Goal: Transaction & Acquisition: Download file/media

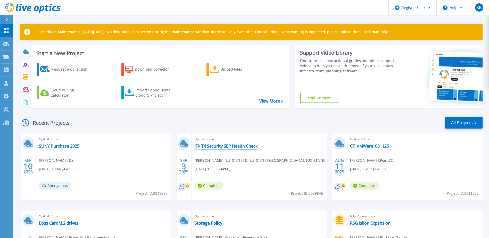
click at [214, 146] on link "JFK T4 Security SEP Health Check" at bounding box center [226, 145] width 63 height 5
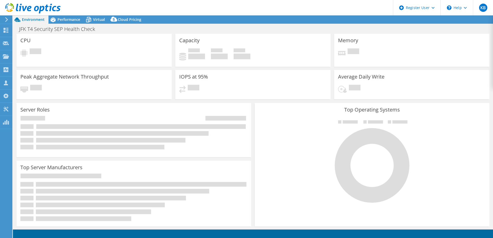
select select "USD"
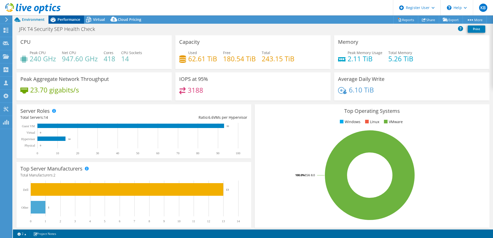
click at [75, 18] on span "Performance" at bounding box center [68, 19] width 23 height 5
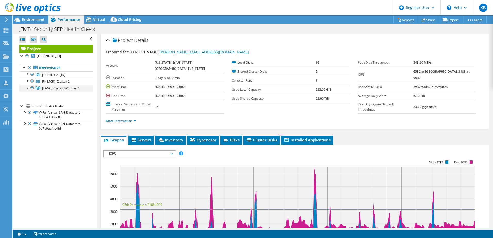
click at [26, 87] on div at bounding box center [26, 87] width 5 height 5
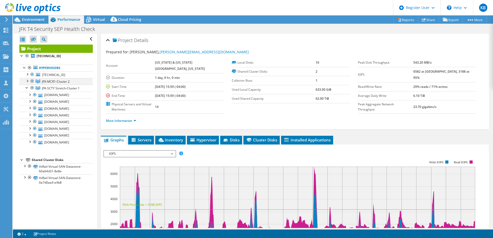
click at [26, 82] on div at bounding box center [26, 80] width 5 height 5
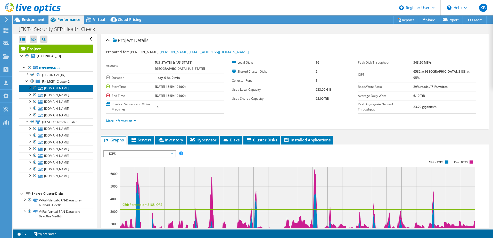
click at [69, 90] on link "[DOMAIN_NAME]" at bounding box center [55, 88] width 73 height 7
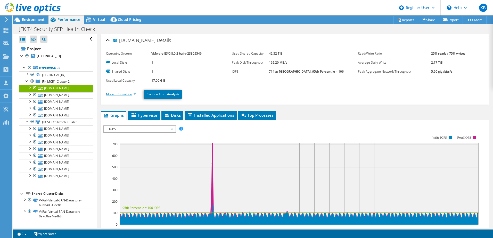
click at [121, 96] on link "More Information" at bounding box center [121, 94] width 30 height 4
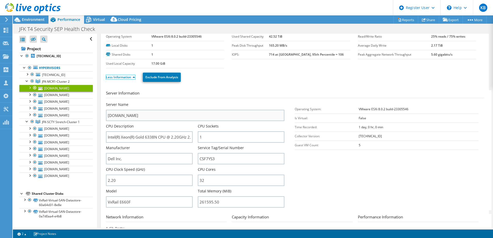
scroll to position [26, 0]
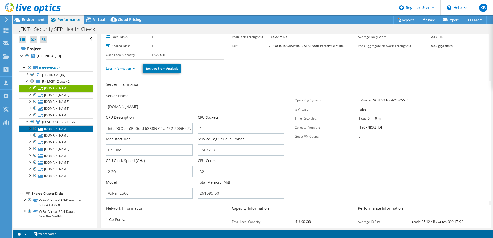
click at [60, 132] on link "[DOMAIN_NAME]" at bounding box center [55, 128] width 73 height 7
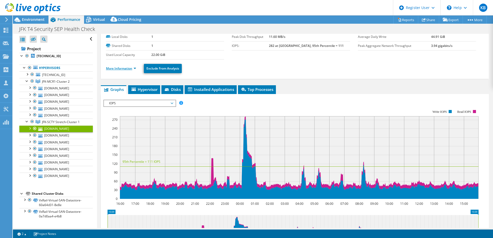
click at [119, 66] on link "More Information" at bounding box center [121, 68] width 30 height 4
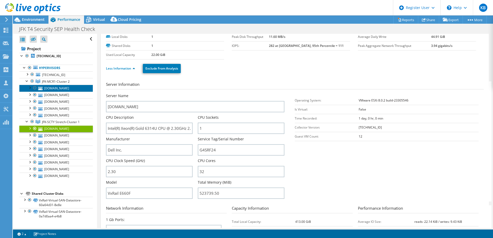
click at [55, 90] on link "[DOMAIN_NAME]" at bounding box center [55, 88] width 73 height 7
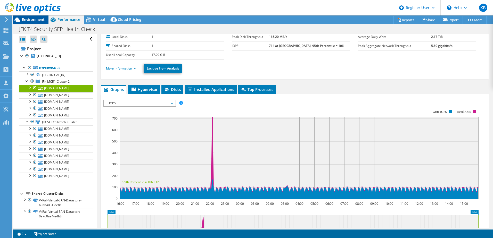
click at [37, 20] on span "Environment" at bounding box center [33, 19] width 23 height 5
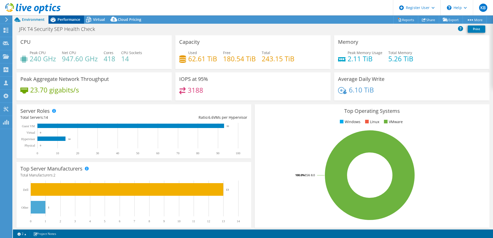
click at [60, 19] on span "Performance" at bounding box center [68, 19] width 23 height 5
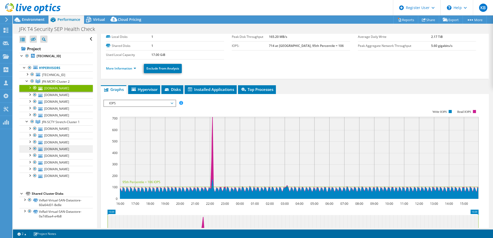
scroll to position [58, 0]
click at [39, 17] on div at bounding box center [30, 8] width 61 height 17
click at [40, 20] on span "Environment" at bounding box center [33, 19] width 23 height 5
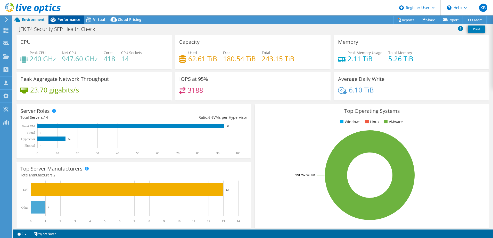
click at [69, 18] on span "Performance" at bounding box center [68, 19] width 23 height 5
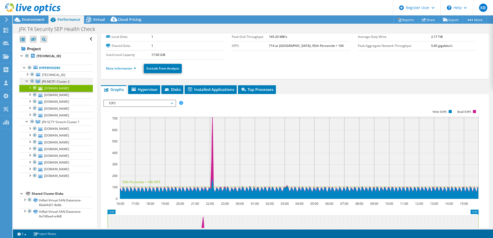
scroll to position [0, 0]
click at [28, 82] on div at bounding box center [26, 80] width 5 height 5
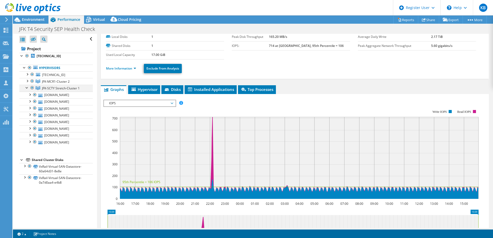
click at [26, 87] on div at bounding box center [26, 87] width 5 height 5
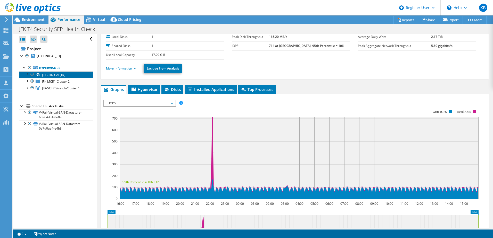
click at [52, 76] on span "[TECHNICAL_ID]" at bounding box center [53, 75] width 23 height 4
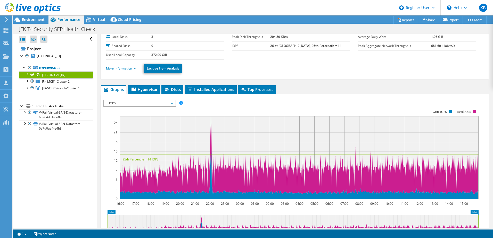
click at [125, 70] on link "More Information" at bounding box center [121, 68] width 30 height 4
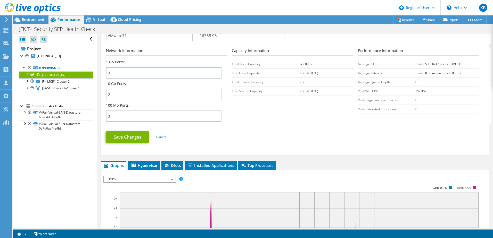
scroll to position [111, 0]
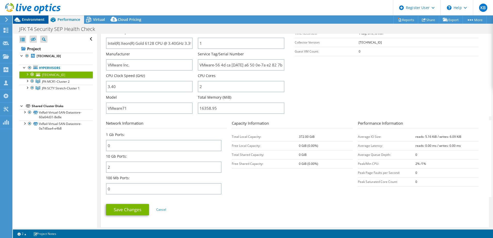
click at [36, 22] on div "Environment" at bounding box center [31, 19] width 36 height 8
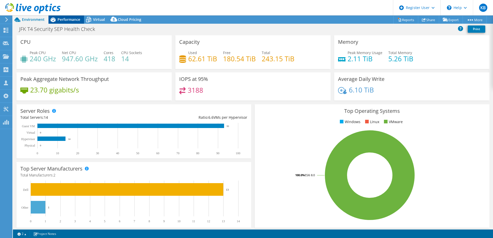
click at [70, 21] on span "Performance" at bounding box center [68, 19] width 23 height 5
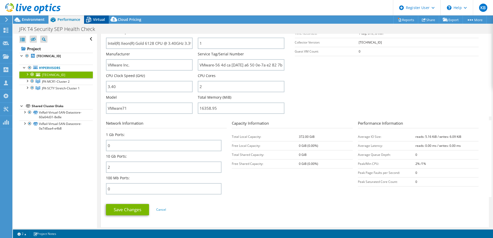
click at [102, 19] on span "Virtual" at bounding box center [99, 19] width 12 height 5
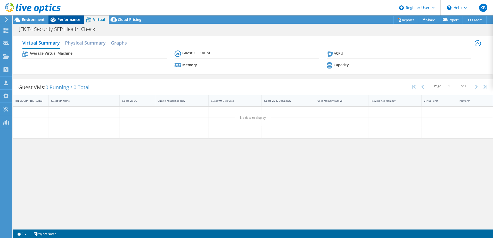
click at [73, 19] on span "Performance" at bounding box center [68, 19] width 23 height 5
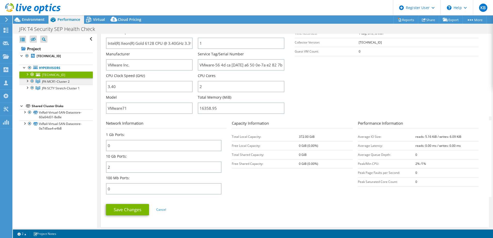
click at [52, 81] on span "JFK-MCR1-Cluster 2" at bounding box center [56, 81] width 28 height 4
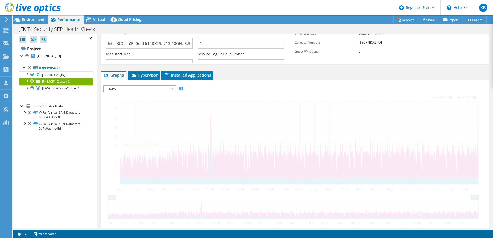
scroll to position [104, 0]
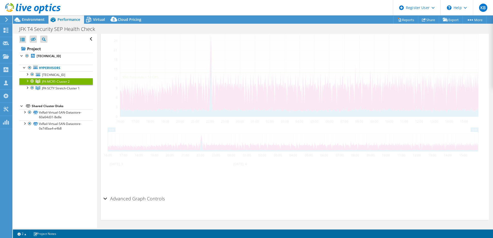
click at [26, 81] on div at bounding box center [26, 80] width 5 height 5
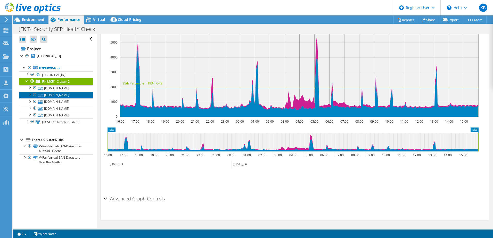
click at [71, 98] on link "[DOMAIN_NAME]" at bounding box center [55, 95] width 73 height 7
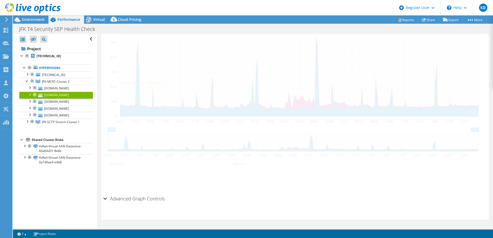
click at [71, 98] on link "[DOMAIN_NAME]" at bounding box center [55, 95] width 73 height 7
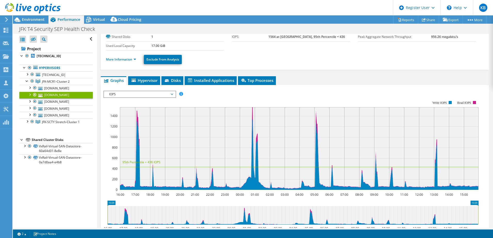
scroll to position [0, 0]
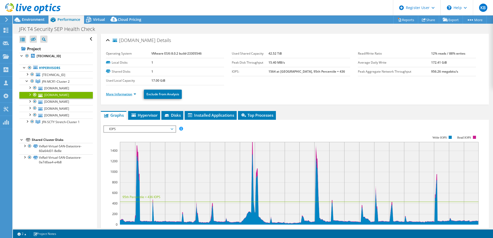
click at [131, 94] on link "More Information" at bounding box center [121, 94] width 30 height 4
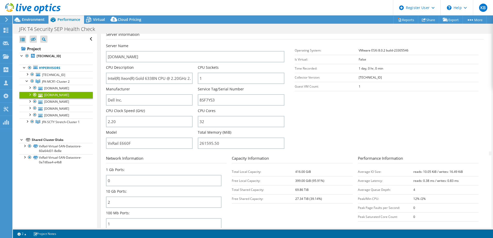
scroll to position [77, 0]
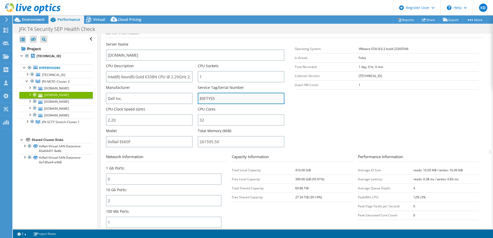
click at [206, 99] on input "8SF7YS3" at bounding box center [241, 98] width 87 height 11
click at [26, 124] on div at bounding box center [26, 121] width 5 height 5
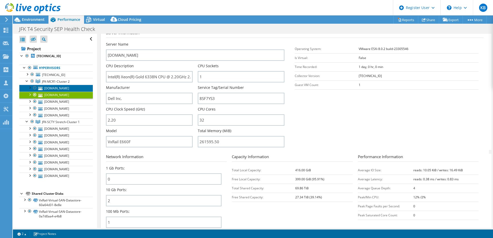
click at [57, 91] on link "[DOMAIN_NAME]" at bounding box center [55, 88] width 73 height 7
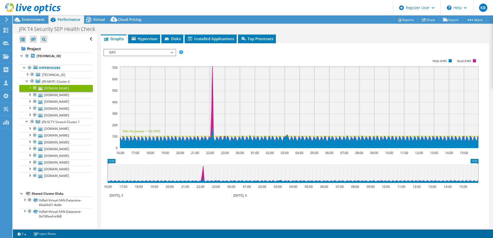
scroll to position [0, 0]
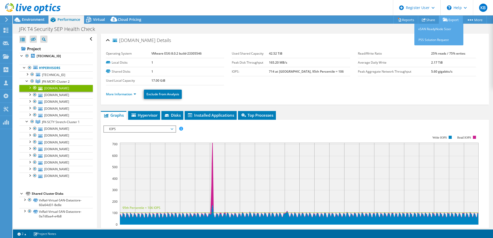
click at [447, 21] on link "Export" at bounding box center [450, 20] width 24 height 8
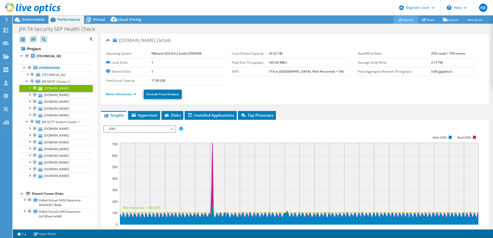
click at [408, 18] on link "Reports" at bounding box center [405, 20] width 25 height 8
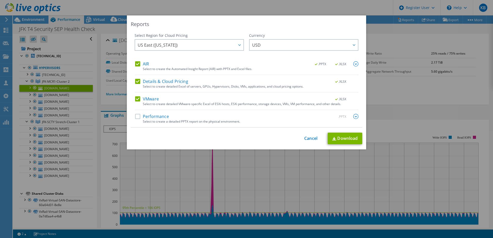
click at [355, 61] on div "Currency ARS AUD BRL CAD CHF CLP CNY DKK EUR GBP HKD HUF INR JPY MXN MYR NOK NZ…" at bounding box center [303, 47] width 109 height 28
click at [135, 64] on label "AIR" at bounding box center [142, 63] width 14 height 5
click at [0, 0] on input "AIR" at bounding box center [0, 0] width 0 height 0
click at [136, 98] on label "VMware" at bounding box center [147, 98] width 24 height 5
click at [0, 0] on input "VMware" at bounding box center [0, 0] width 0 height 0
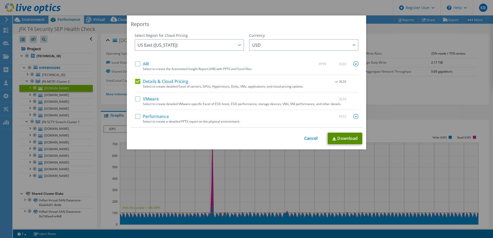
click at [346, 136] on link "Download" at bounding box center [344, 139] width 35 height 12
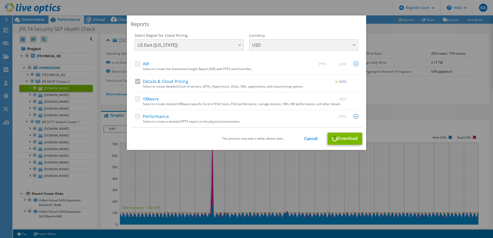
click at [344, 136] on div "This process may take a while, please wait... Cancel Download" at bounding box center [246, 139] width 231 height 12
click at [306, 140] on link "Cancel" at bounding box center [310, 138] width 13 height 5
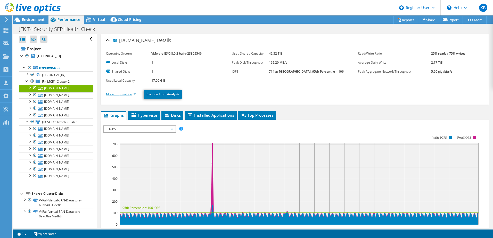
click at [117, 94] on link "More Information" at bounding box center [121, 94] width 30 height 4
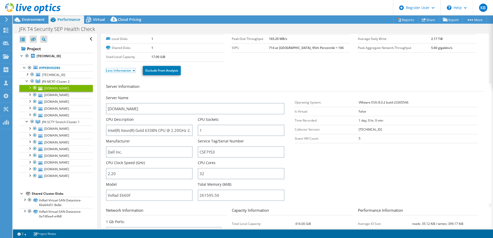
scroll to position [52, 0]
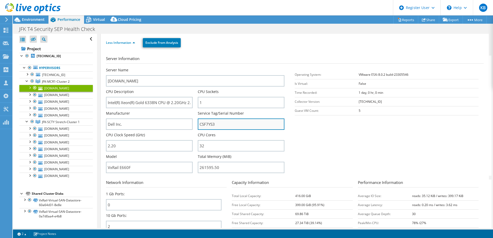
click at [211, 122] on input "CSF7YS3" at bounding box center [241, 124] width 87 height 11
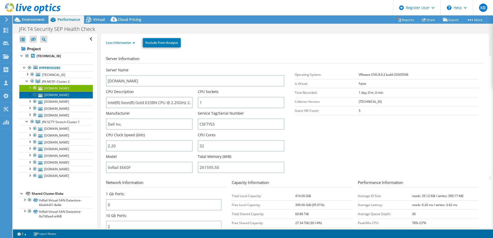
click at [59, 98] on link "[DOMAIN_NAME]" at bounding box center [55, 95] width 73 height 7
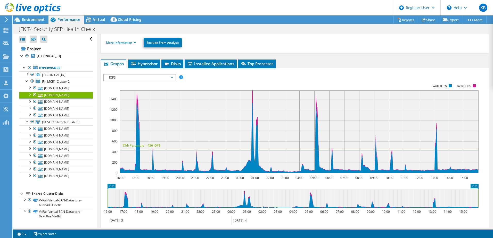
click at [126, 41] on link "More Information" at bounding box center [121, 42] width 30 height 4
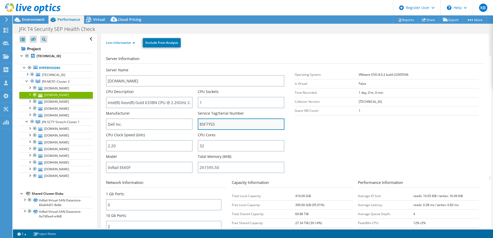
click at [207, 127] on input "8SF7YS3" at bounding box center [241, 124] width 87 height 11
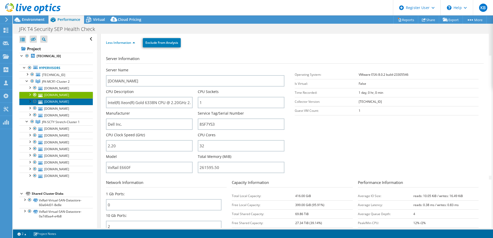
click at [60, 105] on link "[DOMAIN_NAME]" at bounding box center [55, 101] width 73 height 7
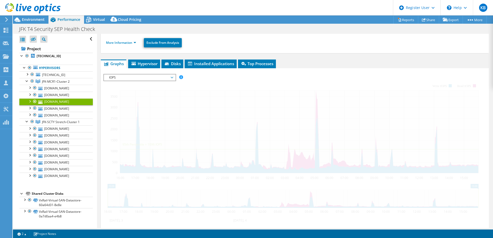
click at [60, 105] on link "[DOMAIN_NAME]" at bounding box center [55, 101] width 73 height 7
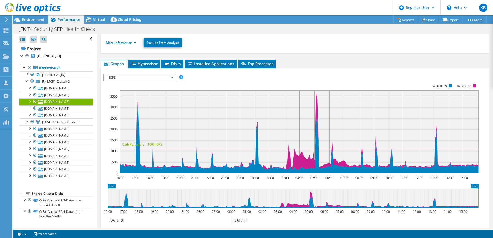
drag, startPoint x: 60, startPoint y: 111, endPoint x: 69, endPoint y: 107, distance: 8.9
click at [60, 105] on link "[DOMAIN_NAME]" at bounding box center [55, 101] width 73 height 7
click at [122, 38] on ul "More Information Exclude From Analysis" at bounding box center [294, 42] width 377 height 11
drag, startPoint x: 122, startPoint y: 44, endPoint x: 116, endPoint y: 54, distance: 11.8
click at [122, 44] on link "More Information" at bounding box center [121, 42] width 30 height 4
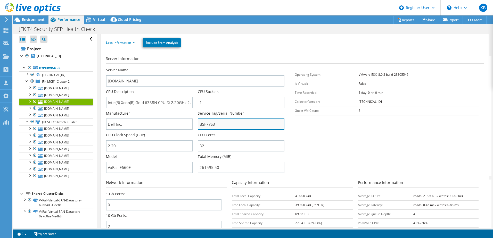
click at [210, 123] on input "BSF7YS3" at bounding box center [241, 124] width 87 height 11
click at [209, 125] on input "BSF7YS3" at bounding box center [241, 124] width 87 height 11
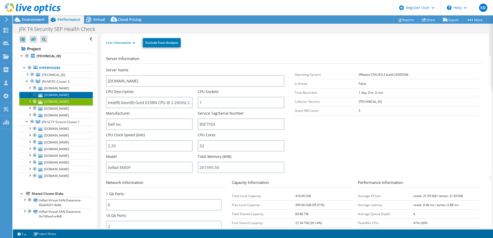
click at [83, 98] on link "[DOMAIN_NAME]" at bounding box center [55, 95] width 73 height 7
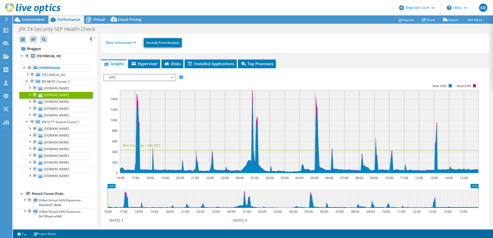
click at [133, 40] on li "More Information" at bounding box center [122, 43] width 33 height 6
click at [131, 43] on link "More Information" at bounding box center [121, 42] width 30 height 4
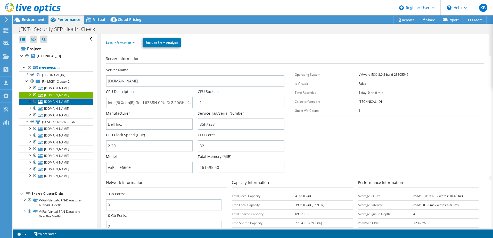
click at [53, 105] on link "[DOMAIN_NAME]" at bounding box center [55, 101] width 73 height 7
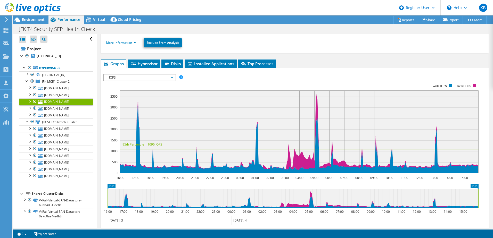
click at [132, 44] on link "More Information" at bounding box center [121, 42] width 30 height 4
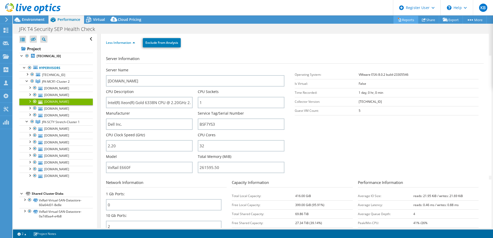
click at [407, 20] on link "Reports" at bounding box center [405, 20] width 25 height 8
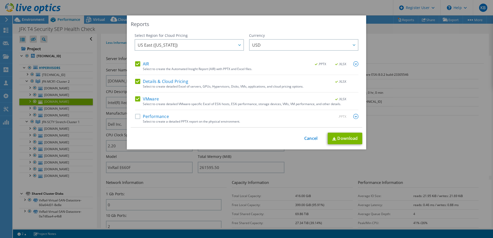
click at [138, 100] on label "VMware" at bounding box center [147, 98] width 24 height 5
click at [0, 0] on input "VMware" at bounding box center [0, 0] width 0 height 0
click at [137, 63] on label "AIR" at bounding box center [142, 63] width 14 height 5
click at [0, 0] on input "AIR" at bounding box center [0, 0] width 0 height 0
click at [341, 136] on link "Download" at bounding box center [344, 139] width 35 height 12
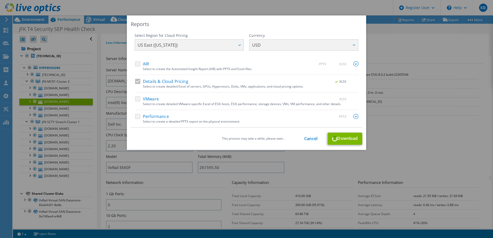
click at [322, 47] on div "Select Region for Cloud Pricing Asia Pacific (Hong Kong) Asia Pacific (Mumbai) …" at bounding box center [246, 47] width 224 height 28
click at [313, 137] on link "Cancel" at bounding box center [310, 138] width 13 height 5
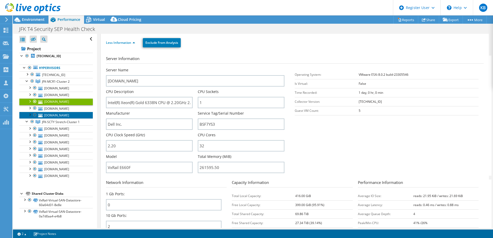
click at [66, 119] on link "[DOMAIN_NAME]" at bounding box center [55, 115] width 73 height 7
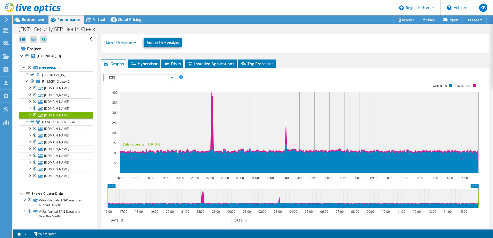
click at [126, 41] on link "More Information" at bounding box center [121, 42] width 30 height 4
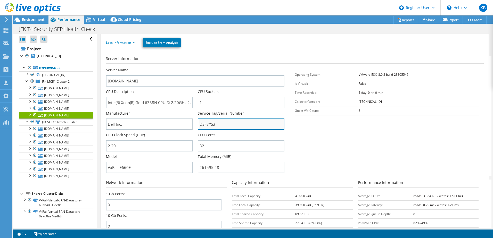
click at [205, 121] on input "DSF7YS3" at bounding box center [241, 124] width 87 height 11
click at [206, 121] on input "DSF7YS3" at bounding box center [241, 124] width 87 height 11
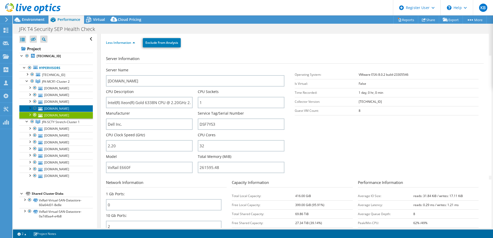
click at [56, 112] on link "[DOMAIN_NAME]" at bounding box center [55, 108] width 73 height 7
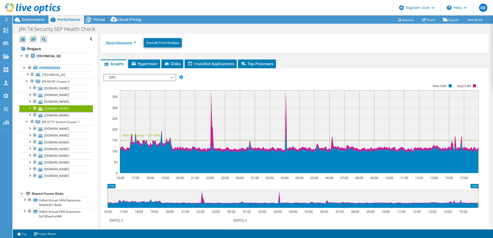
click at [129, 44] on link "More Information" at bounding box center [121, 42] width 30 height 4
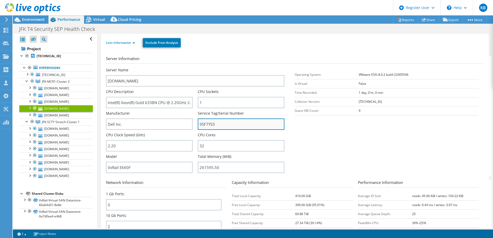
click at [225, 129] on input "9SF7YS3" at bounding box center [241, 124] width 87 height 11
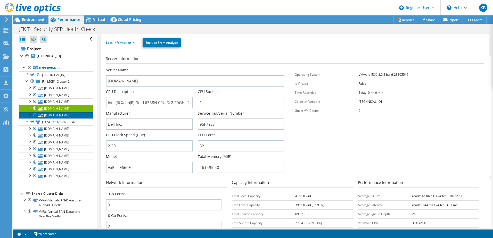
click at [62, 119] on link "[DOMAIN_NAME]" at bounding box center [55, 115] width 73 height 7
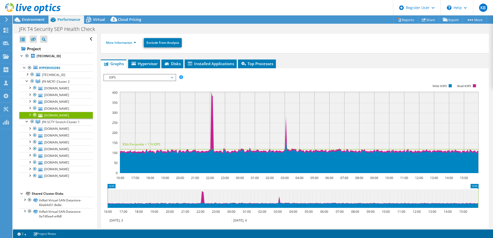
click at [130, 39] on ul "More Information Exclude From Analysis" at bounding box center [294, 42] width 377 height 11
click at [127, 42] on link "More Information" at bounding box center [121, 42] width 30 height 4
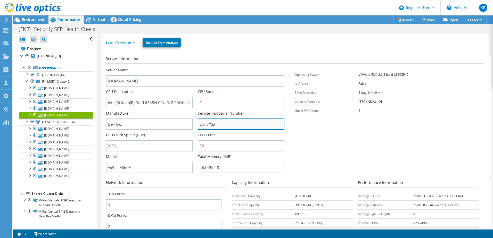
click at [213, 123] on input "DSF7YS3" at bounding box center [241, 124] width 87 height 11
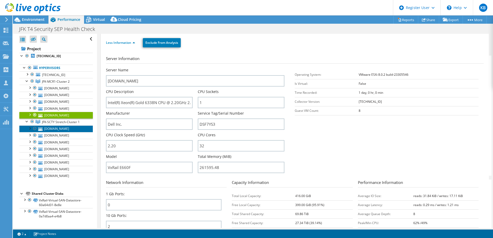
click at [66, 125] on link "[DOMAIN_NAME]" at bounding box center [55, 128] width 73 height 7
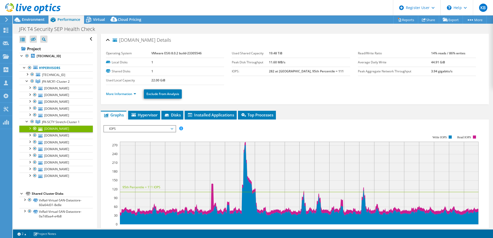
scroll to position [0, 0]
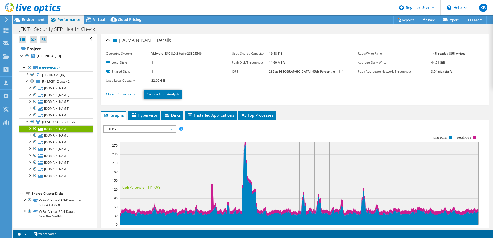
click at [126, 92] on li "More Information" at bounding box center [122, 94] width 33 height 6
click at [128, 94] on link "More Information" at bounding box center [121, 94] width 30 height 4
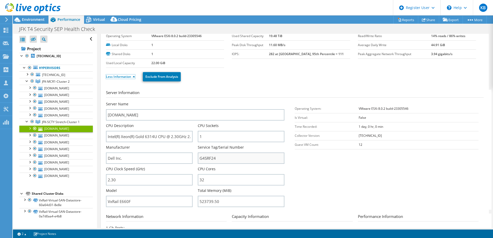
scroll to position [26, 0]
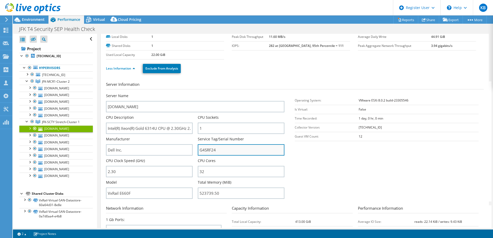
click at [204, 151] on input "G4SRF24" at bounding box center [241, 149] width 87 height 11
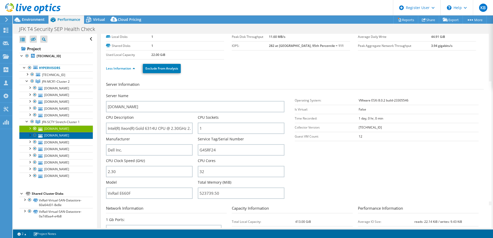
click at [62, 132] on link "[DOMAIN_NAME]" at bounding box center [55, 135] width 73 height 7
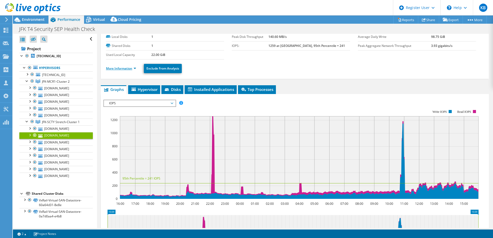
click at [123, 69] on link "More Information" at bounding box center [121, 68] width 30 height 4
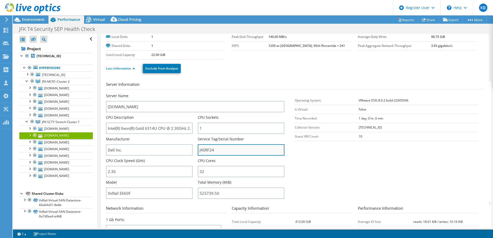
click at [208, 152] on input "J4SRF24" at bounding box center [241, 149] width 87 height 11
click at [200, 152] on input "J4SRF24" at bounding box center [241, 149] width 87 height 11
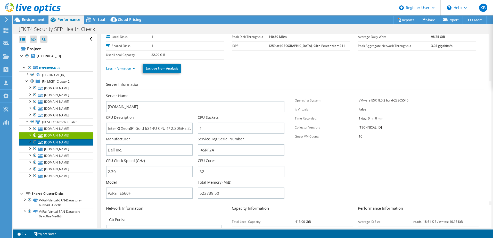
click at [58, 139] on link "[DOMAIN_NAME]" at bounding box center [55, 142] width 73 height 7
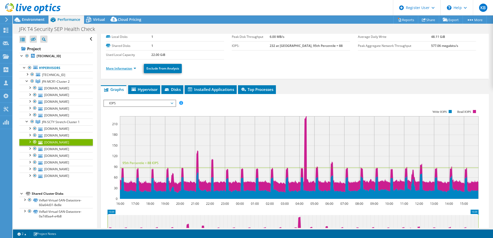
click at [128, 68] on link "More Information" at bounding box center [121, 68] width 30 height 4
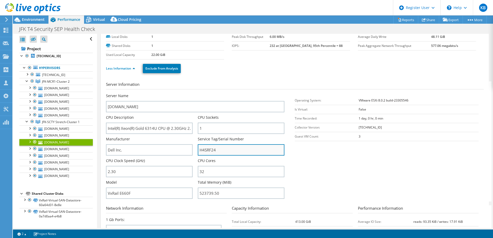
click at [202, 149] on input "H4SRF24" at bounding box center [241, 149] width 87 height 11
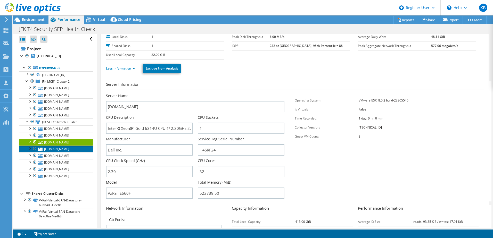
click at [44, 146] on link "[DOMAIN_NAME]" at bounding box center [55, 149] width 73 height 7
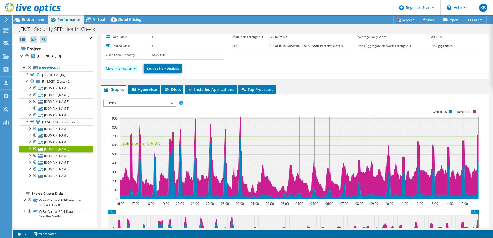
click at [128, 69] on link "More Information" at bounding box center [121, 68] width 30 height 4
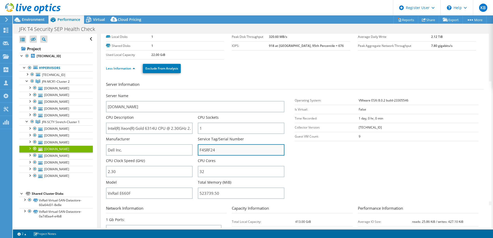
click at [214, 150] on input "F4SRF24" at bounding box center [241, 149] width 87 height 11
click at [214, 149] on input "F4SRF24" at bounding box center [241, 149] width 87 height 11
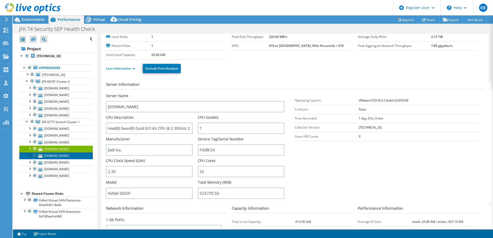
click at [57, 152] on link "[DOMAIN_NAME]" at bounding box center [55, 155] width 73 height 7
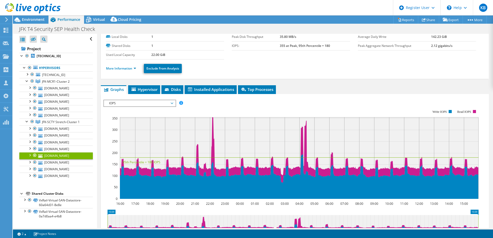
click at [129, 66] on li "More Information" at bounding box center [122, 69] width 33 height 6
click at [128, 69] on link "More Information" at bounding box center [121, 68] width 30 height 4
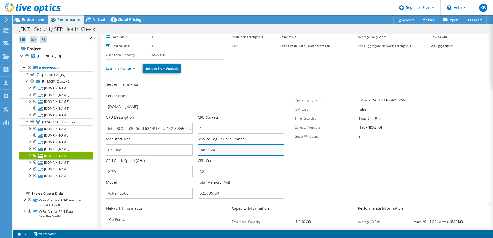
click at [204, 152] on input "94SRF24" at bounding box center [241, 149] width 87 height 11
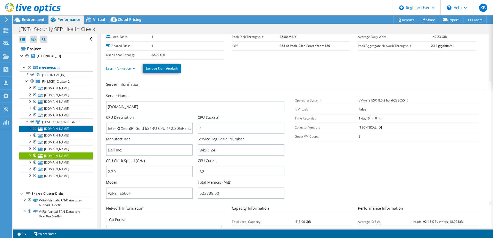
click at [63, 125] on link "[DOMAIN_NAME]" at bounding box center [55, 128] width 73 height 7
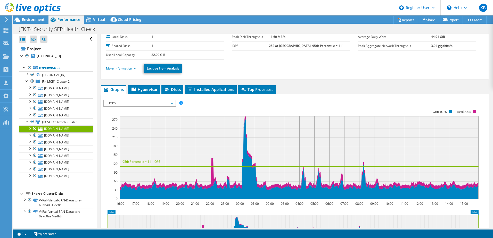
click at [119, 66] on link "More Information" at bounding box center [121, 68] width 30 height 4
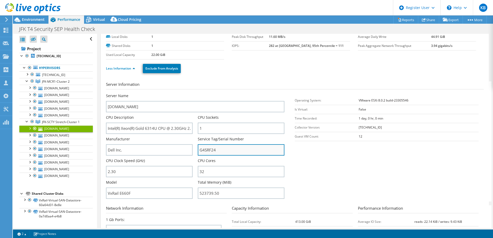
click at [210, 150] on input "G4SRF24" at bounding box center [241, 149] width 87 height 11
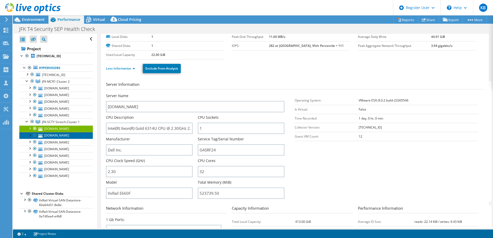
click at [68, 132] on link "[DOMAIN_NAME]" at bounding box center [55, 135] width 73 height 7
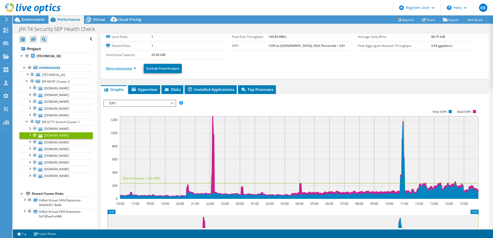
click at [124, 66] on link "More Information" at bounding box center [121, 68] width 30 height 4
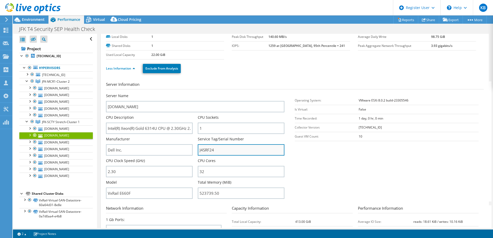
click at [213, 152] on input "J4SRF24" at bounding box center [241, 149] width 87 height 11
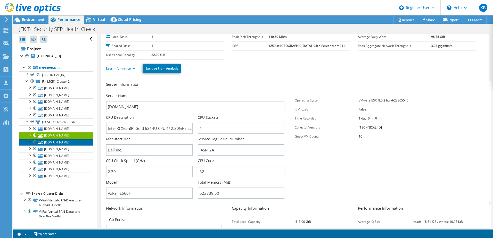
click at [41, 141] on icon at bounding box center [40, 142] width 4 height 3
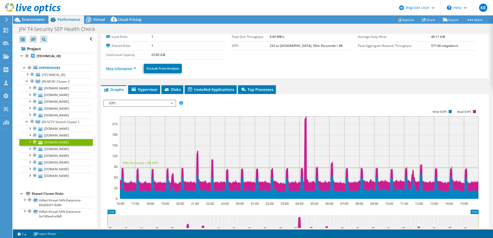
click at [132, 67] on link "More Information" at bounding box center [121, 68] width 30 height 4
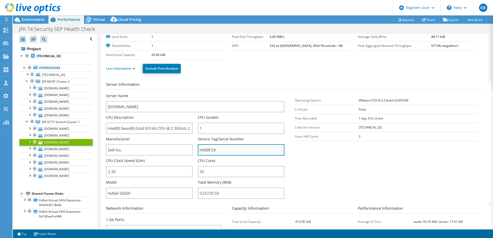
click at [219, 148] on input "H4SRF24" at bounding box center [241, 149] width 87 height 11
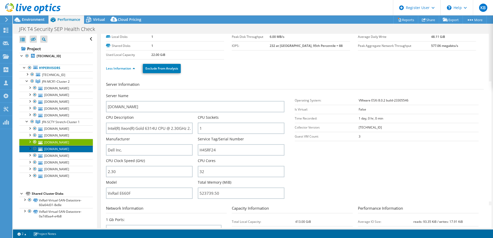
click at [61, 146] on link "[DOMAIN_NAME]" at bounding box center [55, 149] width 73 height 7
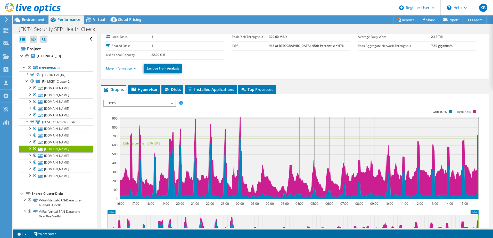
click at [126, 69] on link "More Information" at bounding box center [121, 68] width 30 height 4
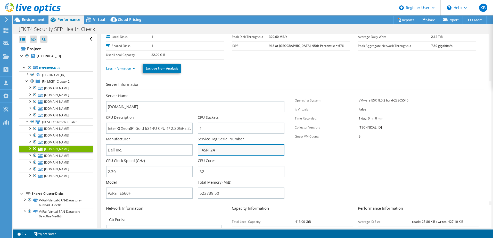
click at [212, 147] on input "F4SRF24" at bounding box center [241, 149] width 87 height 11
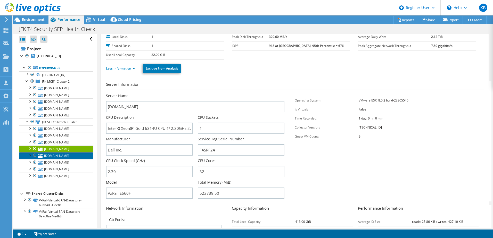
click at [65, 152] on link "[DOMAIN_NAME]" at bounding box center [55, 155] width 73 height 7
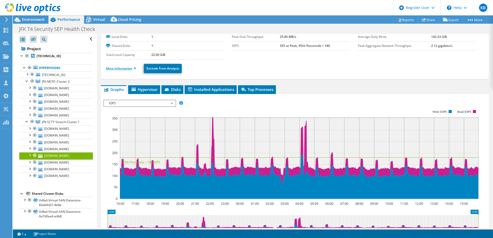
click at [125, 69] on link "More Information" at bounding box center [121, 68] width 30 height 4
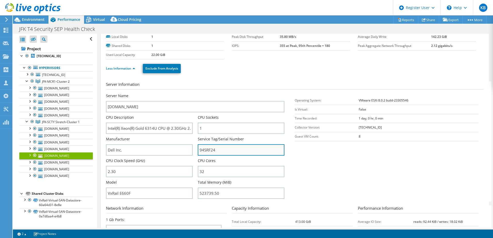
click at [207, 149] on input "94SRF24" at bounding box center [241, 149] width 87 height 11
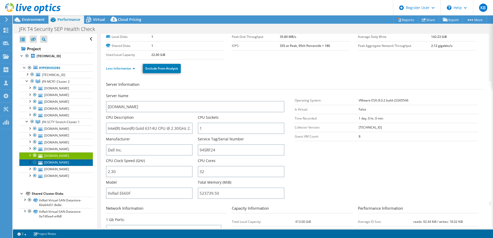
click at [63, 159] on link "[DOMAIN_NAME]" at bounding box center [55, 162] width 73 height 7
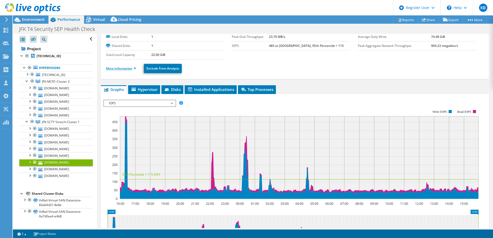
click at [123, 68] on link "More Information" at bounding box center [121, 68] width 30 height 4
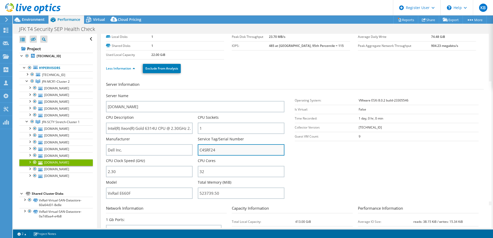
click at [208, 153] on input "C4SRF24" at bounding box center [241, 149] width 87 height 11
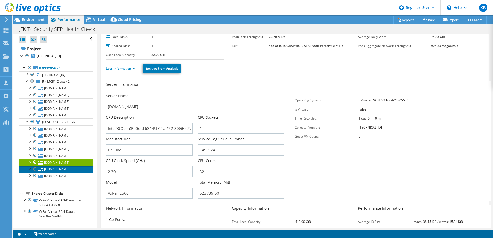
click at [51, 166] on link "[DOMAIN_NAME]" at bounding box center [55, 169] width 73 height 7
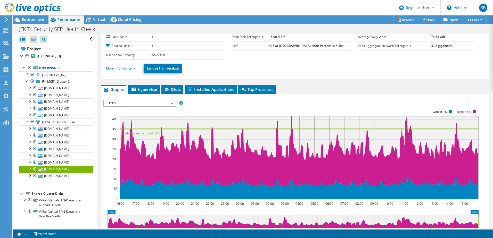
click at [129, 66] on link "More Information" at bounding box center [121, 68] width 30 height 4
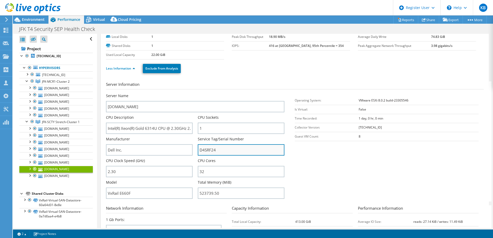
click at [214, 151] on input "D4SRF24" at bounding box center [241, 149] width 87 height 11
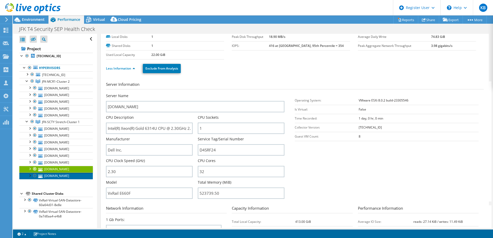
drag, startPoint x: 56, startPoint y: 174, endPoint x: 59, endPoint y: 173, distance: 3.3
click at [56, 174] on link "[DOMAIN_NAME]" at bounding box center [55, 176] width 73 height 7
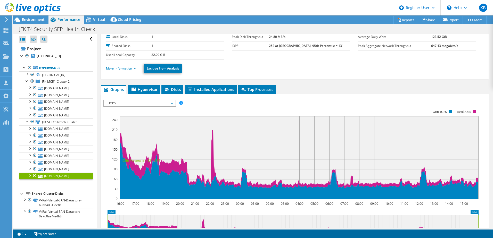
click at [126, 67] on link "More Information" at bounding box center [121, 68] width 30 height 4
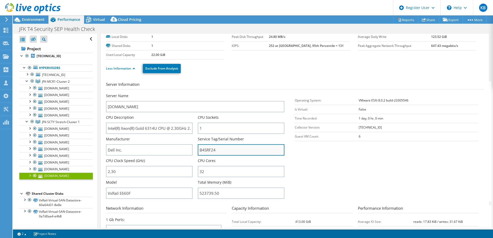
click at [208, 150] on input "B4SRF24" at bounding box center [241, 149] width 87 height 11
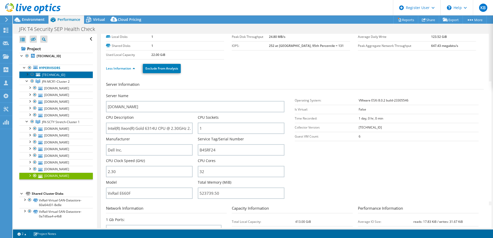
click at [61, 73] on span "[TECHNICAL_ID]" at bounding box center [53, 75] width 23 height 4
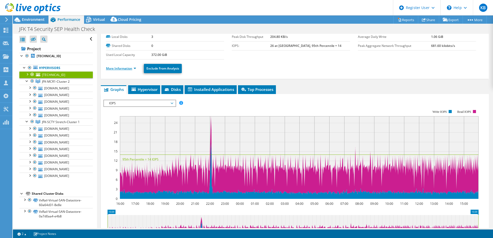
click at [127, 69] on link "More Information" at bounding box center [121, 68] width 30 height 4
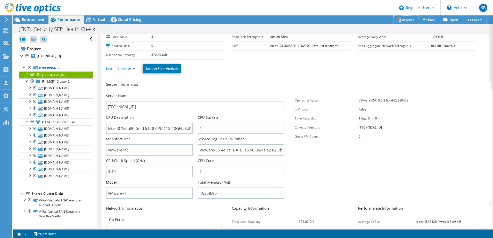
click at [404, 18] on link "Reports" at bounding box center [405, 20] width 25 height 8
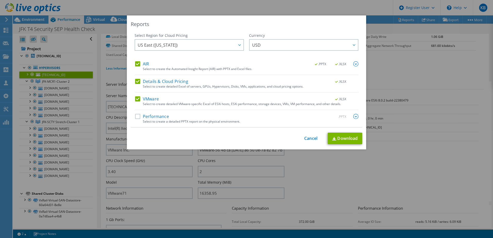
click at [135, 96] on label "VMware" at bounding box center [147, 98] width 24 height 5
click at [0, 0] on input "VMware" at bounding box center [0, 0] width 0 height 0
click at [140, 83] on label "Details & Cloud Pricing" at bounding box center [161, 81] width 53 height 5
click at [0, 0] on input "Details & Cloud Pricing" at bounding box center [0, 0] width 0 height 0
click at [351, 62] on div ".PPTX .XLSX" at bounding box center [333, 64] width 50 height 6
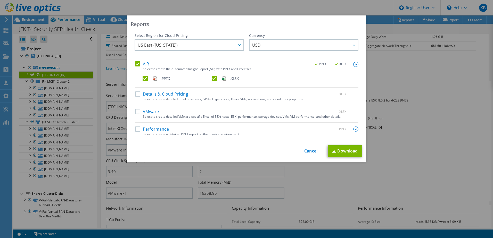
drag, startPoint x: 212, startPoint y: 80, endPoint x: 237, endPoint y: 95, distance: 28.9
click at [213, 80] on label ".XLSX" at bounding box center [246, 78] width 68 height 5
click at [0, 0] on input ".XLSX" at bounding box center [0, 0] width 0 height 0
click at [345, 153] on link "Download" at bounding box center [344, 151] width 35 height 12
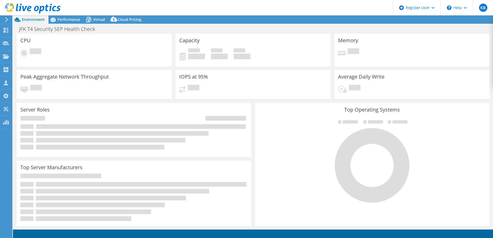
select select "USD"
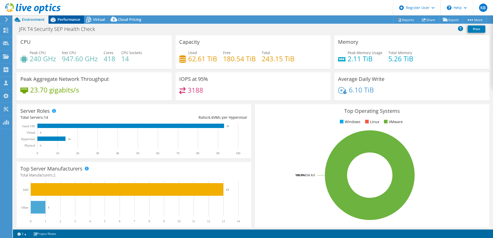
drag, startPoint x: 68, startPoint y: 18, endPoint x: 70, endPoint y: 20, distance: 2.7
click at [68, 18] on span "Performance" at bounding box center [68, 19] width 23 height 5
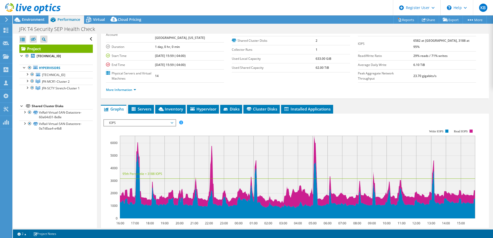
scroll to position [31, 0]
click at [144, 123] on span "IOPS" at bounding box center [139, 123] width 66 height 6
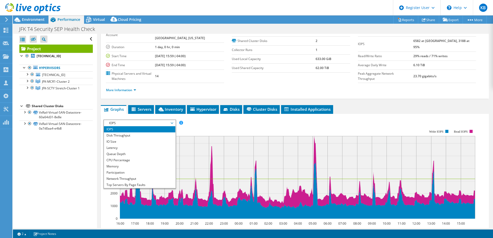
click at [227, 121] on div "IOPS Disk Throughput IO Size Latency Queue Depth CPU Percentage Memory Page Fau…" at bounding box center [294, 123] width 383 height 7
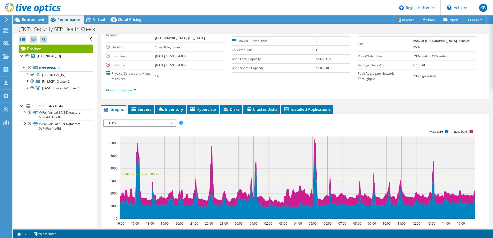
click at [153, 121] on span "IOPS" at bounding box center [139, 123] width 66 height 6
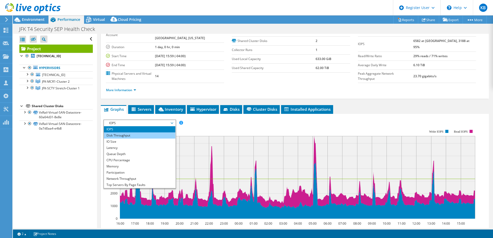
click at [150, 135] on li "Disk Throughput" at bounding box center [139, 135] width 71 height 6
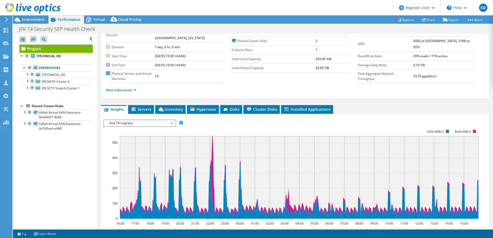
click at [152, 123] on span "Disk Throughput" at bounding box center [139, 123] width 66 height 6
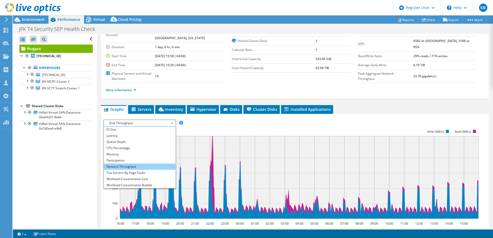
scroll to position [19, 0]
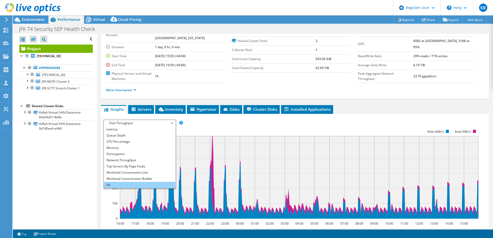
click at [143, 183] on li "All" at bounding box center [139, 185] width 71 height 6
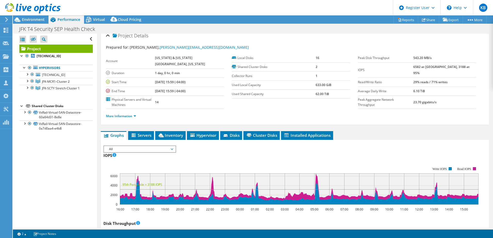
scroll to position [0, 0]
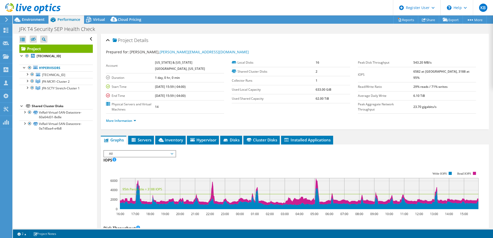
click at [336, 50] on div "Prepared for: [PERSON_NAME], [PERSON_NAME][EMAIL_ADDRESS][DOMAIN_NAME]" at bounding box center [294, 52] width 377 height 6
drag, startPoint x: 337, startPoint y: 46, endPoint x: 338, endPoint y: 48, distance: 2.6
click at [337, 46] on div "Project Details" at bounding box center [294, 40] width 377 height 11
click at [337, 48] on div "Project Details Prepared for: [PERSON_NAME], [PERSON_NAME][EMAIL_ADDRESS][DOMAI…" at bounding box center [295, 82] width 388 height 96
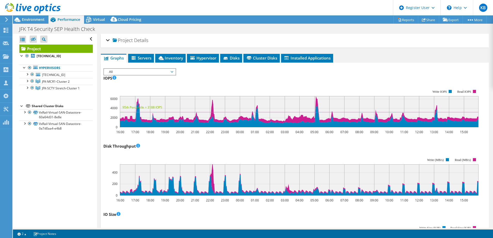
click at [133, 40] on h2 "Project Details" at bounding box center [127, 40] width 42 height 10
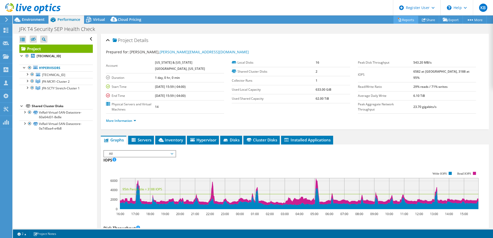
click at [405, 20] on link "Reports" at bounding box center [405, 20] width 25 height 8
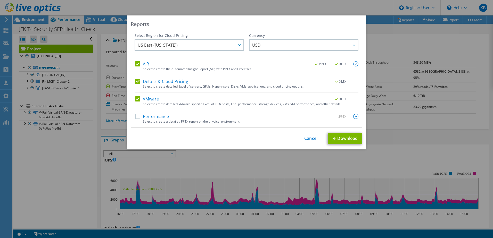
click at [136, 96] on label "VMware" at bounding box center [147, 98] width 24 height 5
click at [0, 0] on input "VMware" at bounding box center [0, 0] width 0 height 0
click at [138, 82] on label "Details & Cloud Pricing" at bounding box center [161, 81] width 53 height 5
click at [0, 0] on input "Details & Cloud Pricing" at bounding box center [0, 0] width 0 height 0
drag, startPoint x: 345, startPoint y: 61, endPoint x: 350, endPoint y: 67, distance: 7.6
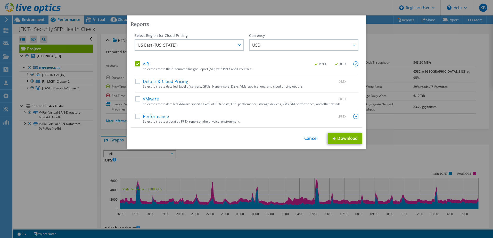
click at [346, 61] on div "Currency ARS AUD BRL CAD CHF CLP CNY DKK EUR GBP HKD HUF INR JPY MXN MYR NOK NZ…" at bounding box center [303, 47] width 109 height 28
click at [353, 63] on img at bounding box center [355, 63] width 5 height 5
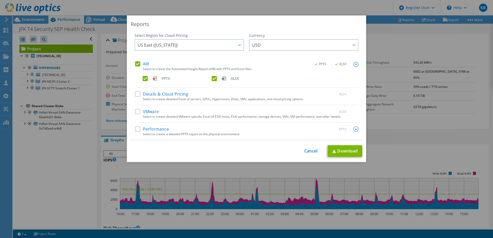
click at [213, 79] on label ".XLSX" at bounding box center [246, 78] width 68 height 5
click at [0, 0] on input ".XLSX" at bounding box center [0, 0] width 0 height 0
click at [353, 153] on link "Download" at bounding box center [344, 151] width 35 height 12
